Goal: Task Accomplishment & Management: Use online tool/utility

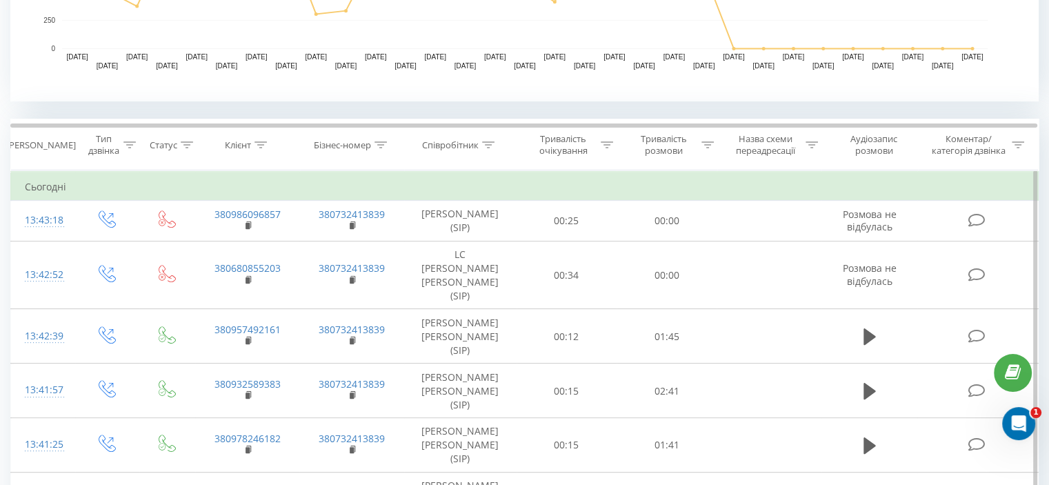
scroll to position [483, 0]
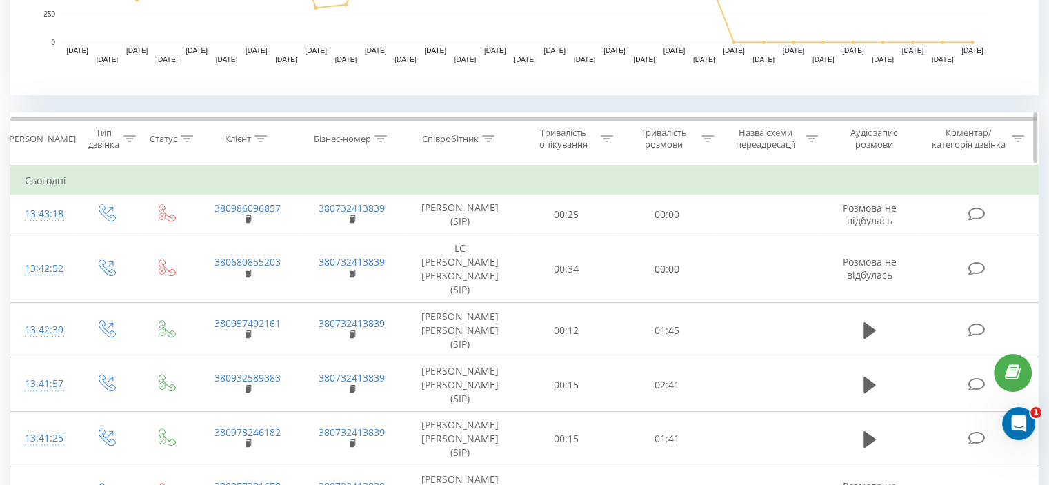
click at [455, 140] on font "Співробітник" at bounding box center [450, 138] width 57 height 12
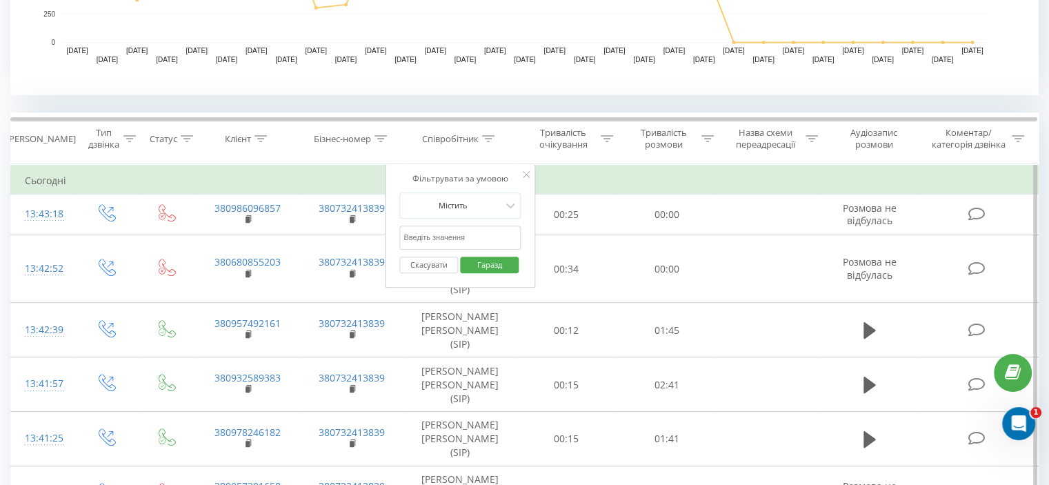
click at [447, 230] on input "text" at bounding box center [459, 237] width 121 height 24
type input "Верхогляд"
click at [485, 265] on font "Гаразд" at bounding box center [489, 264] width 25 height 10
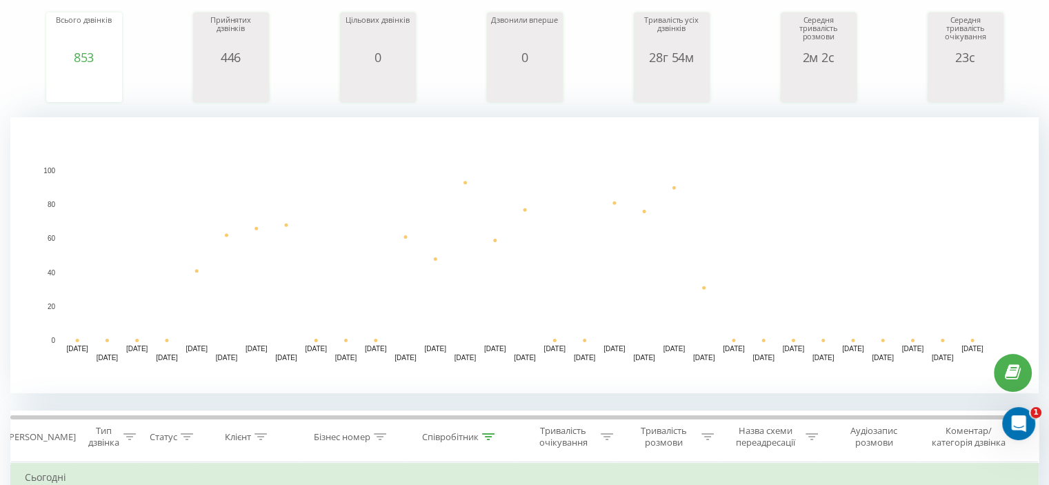
scroll to position [69, 0]
